Goal: Task Accomplishment & Management: Manage account settings

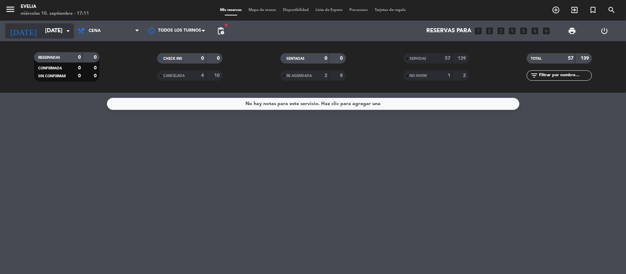
click at [53, 35] on input "[DATE]" at bounding box center [79, 30] width 74 height 13
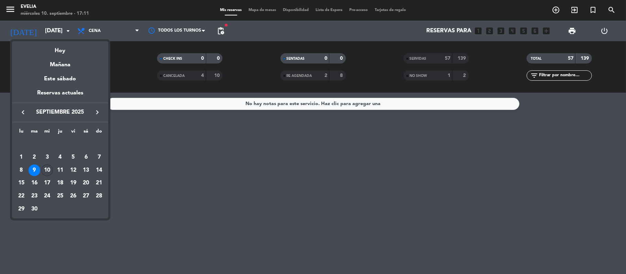
click at [44, 169] on div "10" at bounding box center [47, 171] width 12 height 12
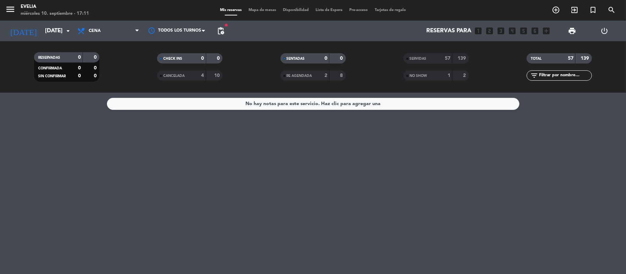
type input "[DATE]"
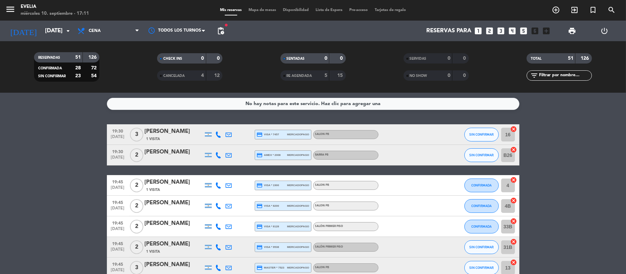
click at [261, 11] on span "Mapa de mesas" at bounding box center [262, 10] width 34 height 4
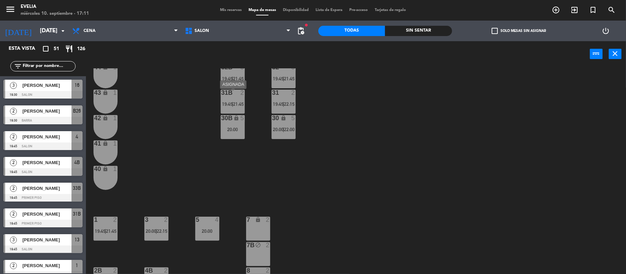
scroll to position [66, 0]
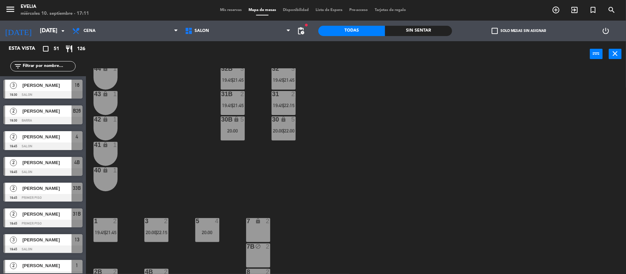
click at [166, 149] on div "34 2 19:45 | 21:45 33B 2 19:45 | 21:45 33 2 19:45 | 21:45 44 lock 1 32B 3 19:45…" at bounding box center [359, 171] width 534 height 207
click at [271, 124] on div "34 2 19:45 | 21:45 33B 2 19:45 | 21:45 33 2 19:45 | 21:45 44 lock 1 32B 3 19:45…" at bounding box center [359, 171] width 534 height 207
click at [280, 125] on div "30 lock 5 20:00 | 22:00" at bounding box center [284, 129] width 24 height 24
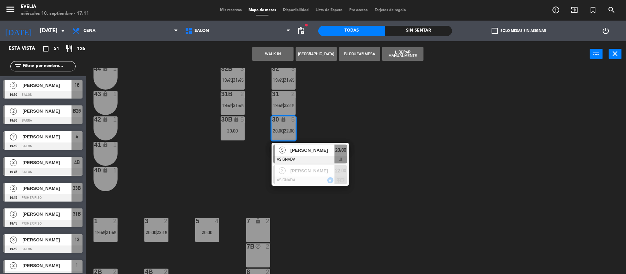
click at [325, 126] on div "34 2 19:45 | 21:45 33B 2 19:45 | 21:45 33 2 19:45 | 21:45 44 lock 1 32B 3 19:45…" at bounding box center [359, 171] width 534 height 207
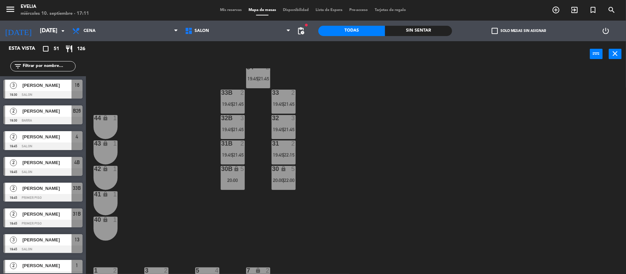
scroll to position [6, 0]
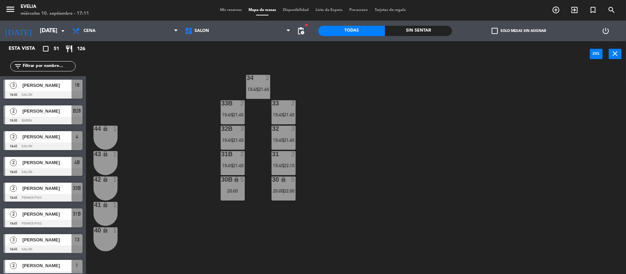
click at [288, 168] on div "31 2 19:45 | 22:15" at bounding box center [284, 163] width 24 height 24
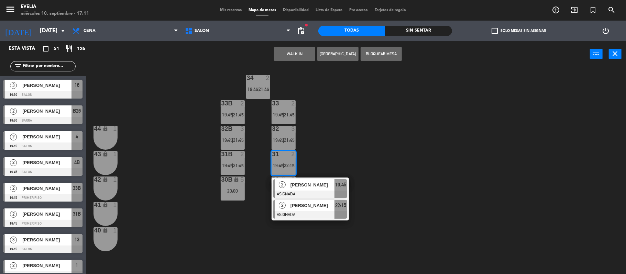
click at [303, 216] on div at bounding box center [310, 216] width 74 height 8
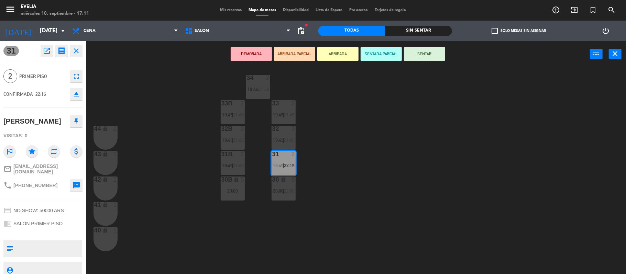
click at [233, 190] on div "20:00" at bounding box center [233, 191] width 24 height 5
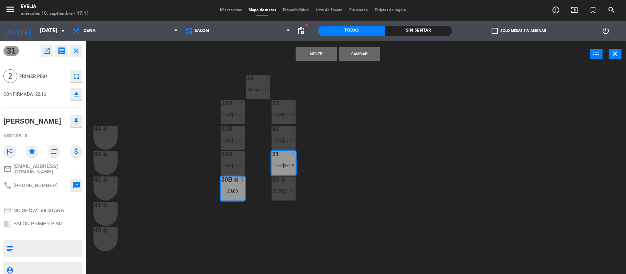
click at [318, 55] on button "Mover" at bounding box center [316, 54] width 41 height 14
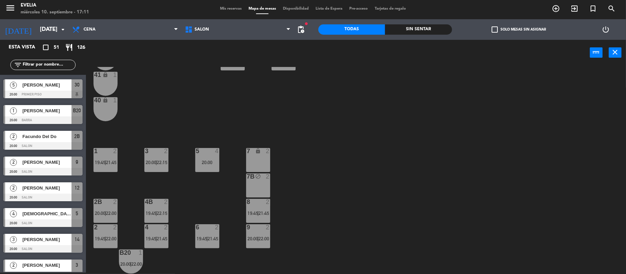
scroll to position [134, 0]
click at [219, 7] on span "Mis reservas" at bounding box center [231, 9] width 29 height 4
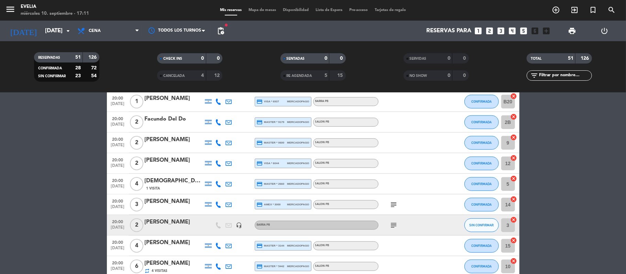
scroll to position [403, 0]
click at [393, 206] on icon "subject" at bounding box center [394, 205] width 8 height 8
click at [394, 226] on icon "subject" at bounding box center [394, 225] width 8 height 8
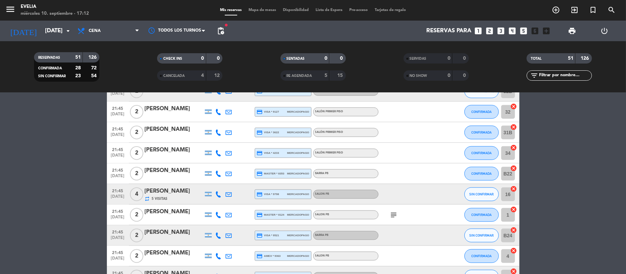
scroll to position [630, 0]
click at [395, 213] on icon "subject" at bounding box center [394, 214] width 8 height 8
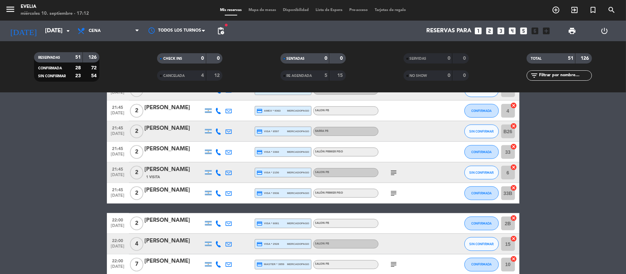
scroll to position [775, 0]
click at [393, 172] on icon "subject" at bounding box center [394, 173] width 8 height 8
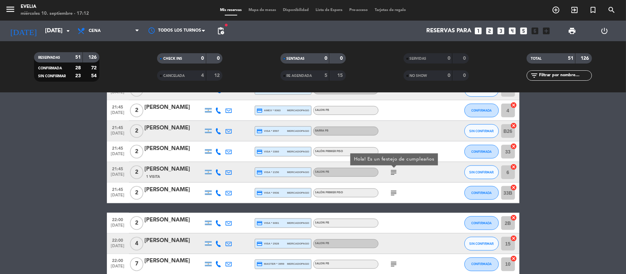
click at [393, 194] on icon "subject" at bounding box center [394, 193] width 8 height 8
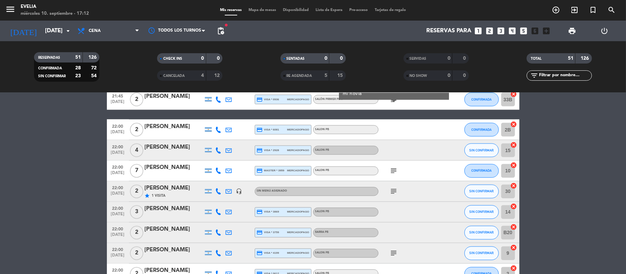
scroll to position [873, 0]
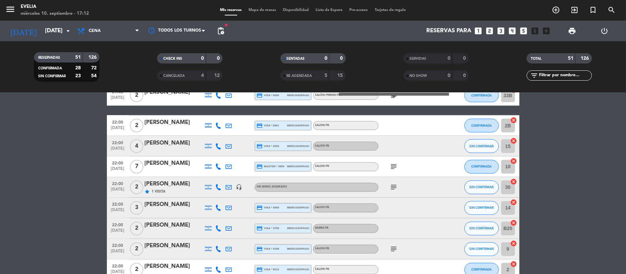
click at [392, 168] on icon "subject" at bounding box center [394, 167] width 8 height 8
click at [391, 191] on icon "subject" at bounding box center [394, 188] width 8 height 8
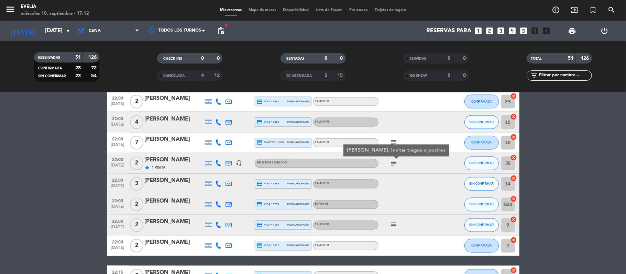
scroll to position [902, 0]
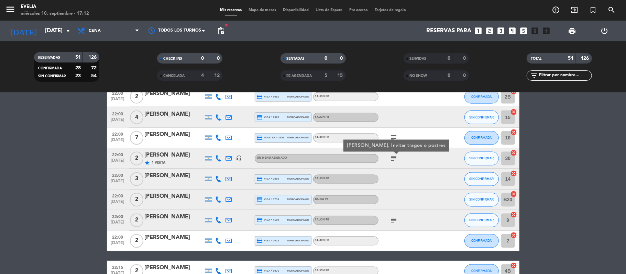
click at [393, 217] on icon "subject" at bounding box center [394, 221] width 8 height 8
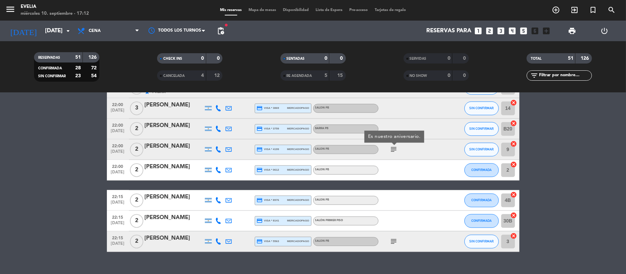
scroll to position [975, 0]
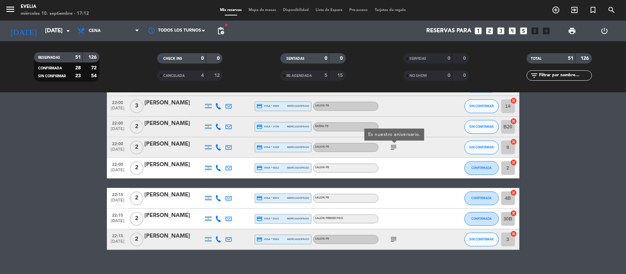
click at [398, 241] on icon "subject" at bounding box center [394, 240] width 8 height 8
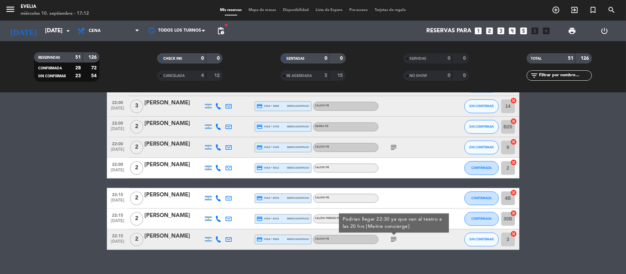
click at [257, 11] on span "Mapa de mesas" at bounding box center [262, 10] width 34 height 4
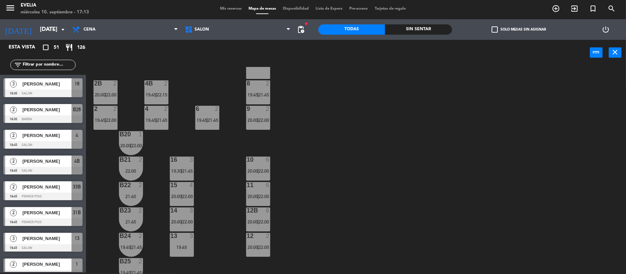
scroll to position [249, 0]
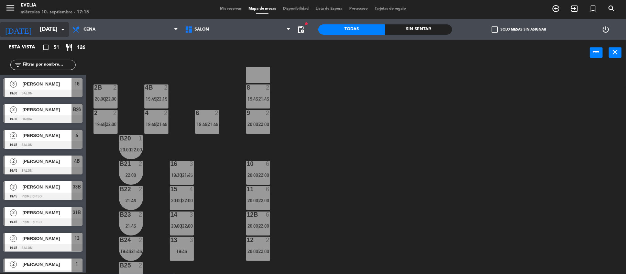
click at [41, 25] on input "[DATE]" at bounding box center [73, 29] width 74 height 13
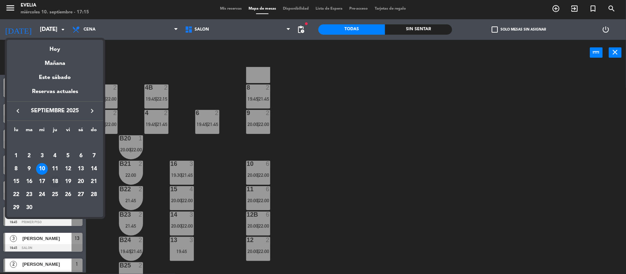
click at [54, 182] on div "18" at bounding box center [55, 182] width 12 height 12
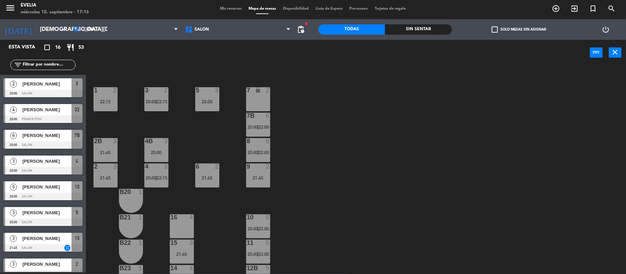
scroll to position [195, 0]
click at [55, 32] on input "[DEMOGRAPHIC_DATA][DATE]" at bounding box center [73, 29] width 74 height 13
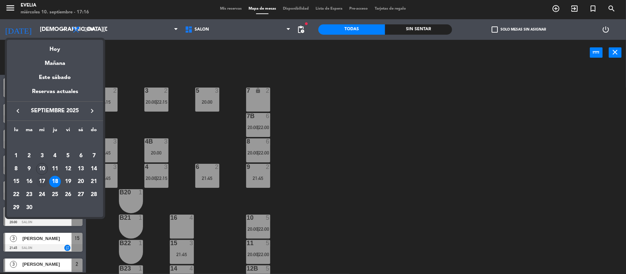
click at [43, 181] on div "17" at bounding box center [42, 182] width 12 height 12
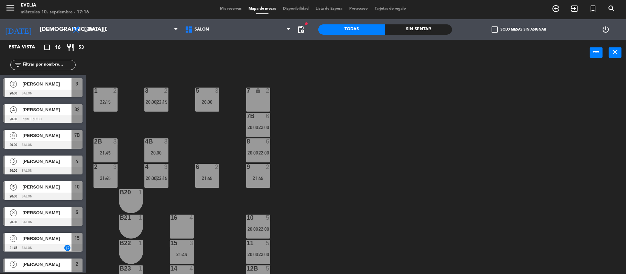
type input "[DATE]"
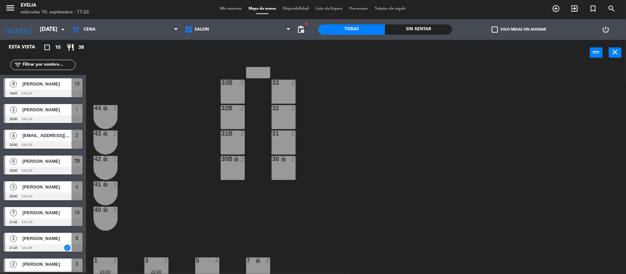
scroll to position [0, 0]
